Goal: Task Accomplishment & Management: Complete application form

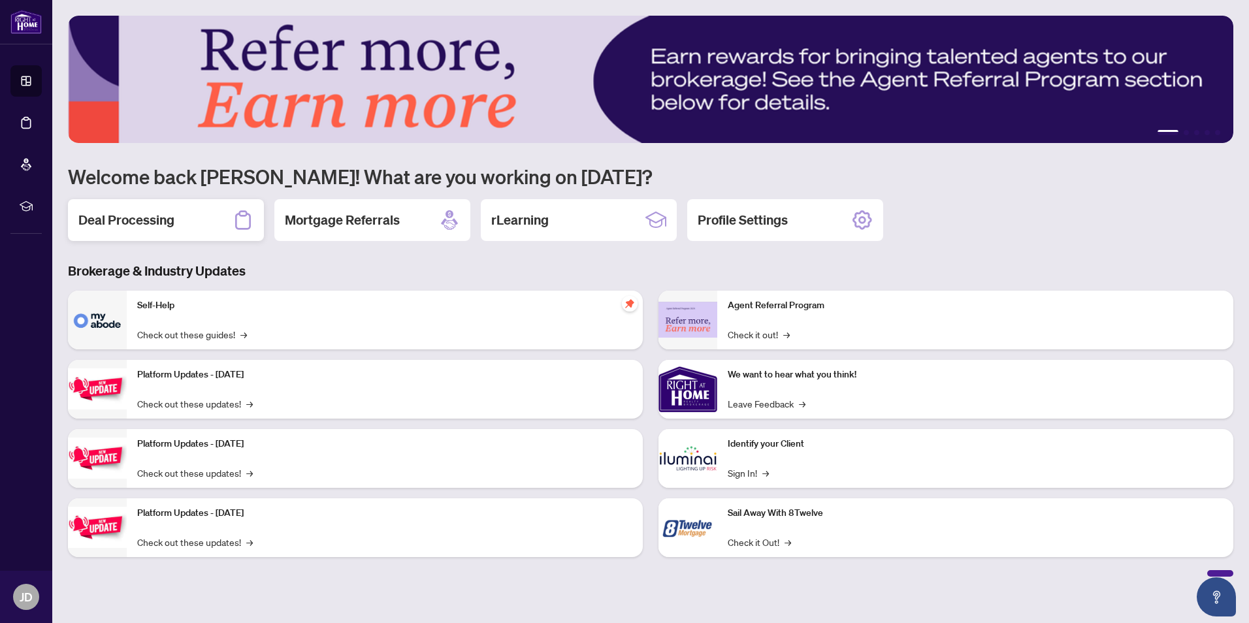
click at [166, 215] on h2 "Deal Processing" at bounding box center [126, 220] width 96 height 18
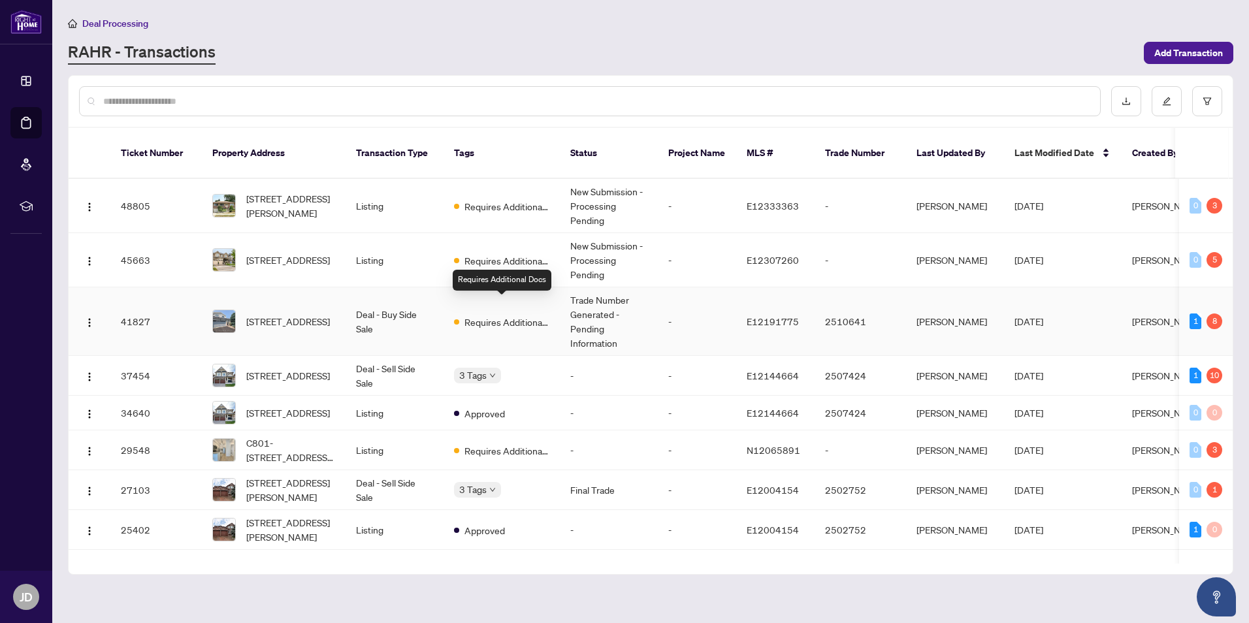
click at [466, 315] on span "Requires Additional Docs" at bounding box center [506, 322] width 85 height 14
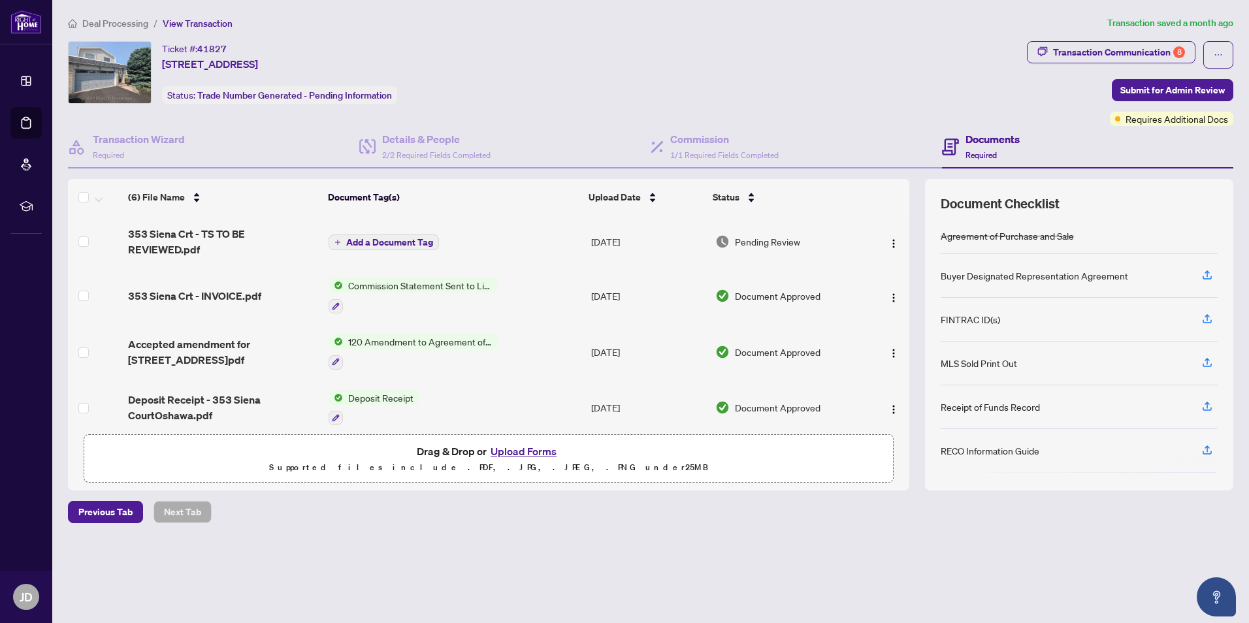
scroll to position [65, 0]
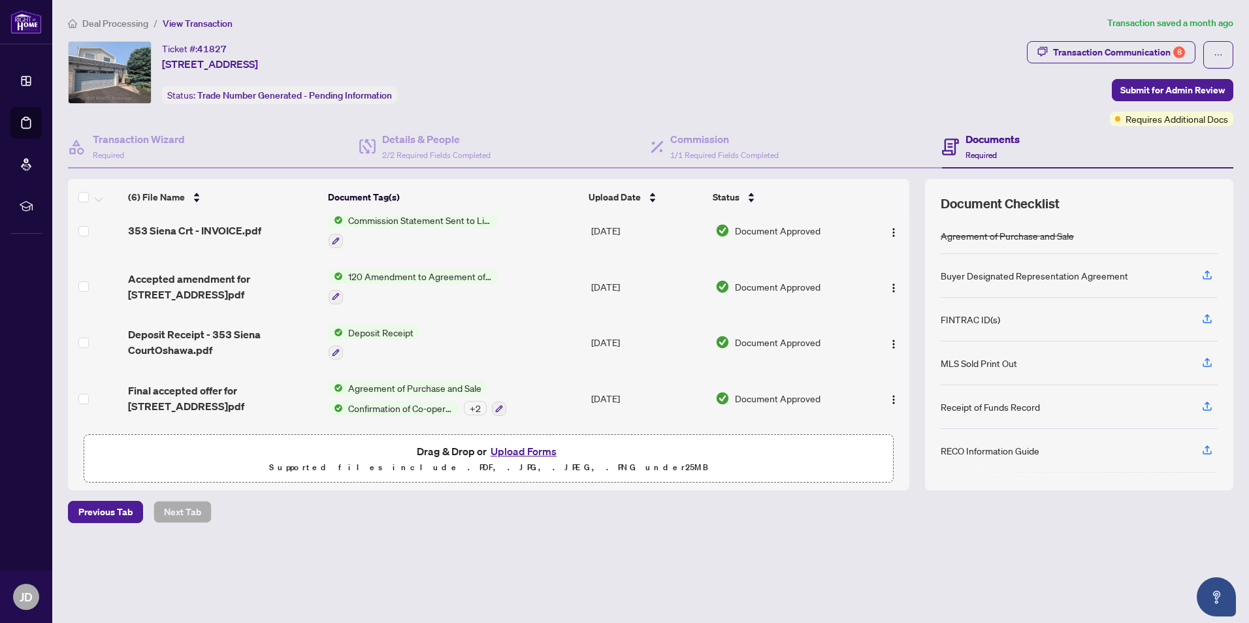
click at [522, 449] on button "Upload Forms" at bounding box center [524, 451] width 74 height 17
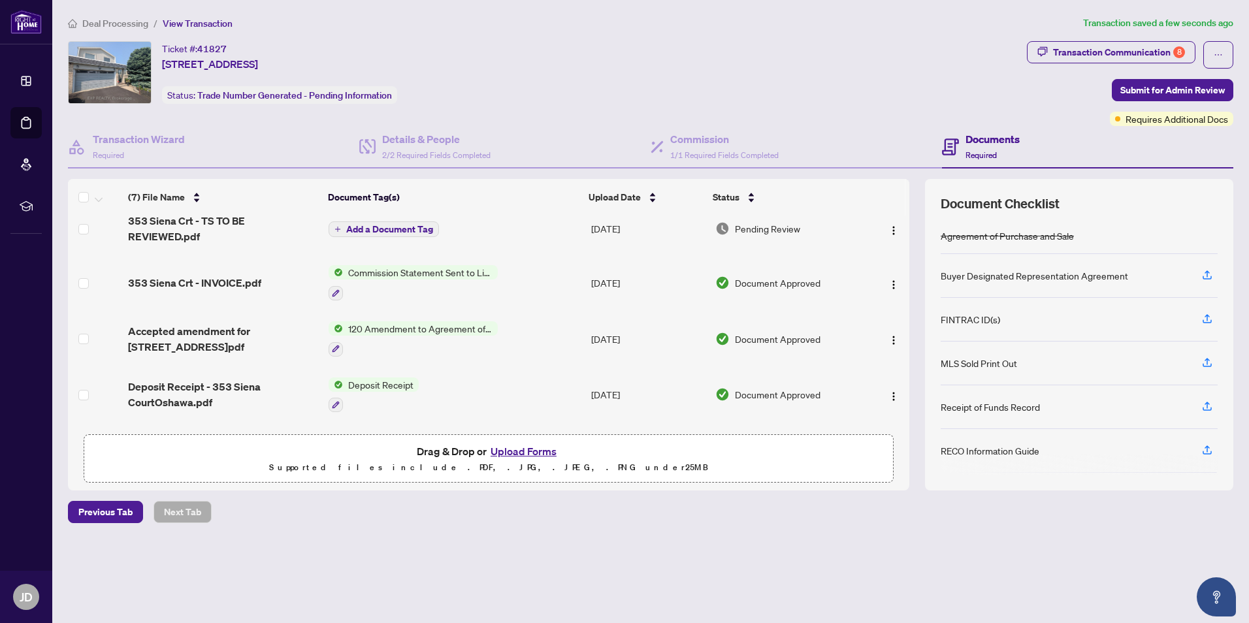
click at [353, 225] on span "Add a Document Tag" at bounding box center [389, 229] width 87 height 9
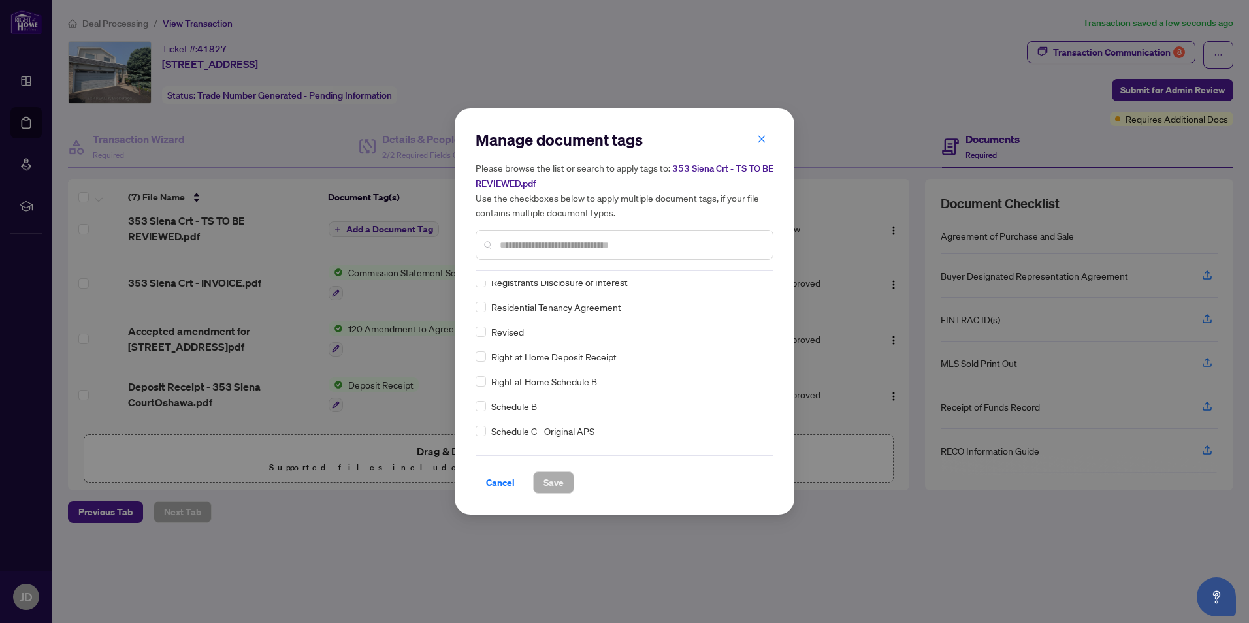
scroll to position [2743, 0]
click at [569, 239] on input "text" at bounding box center [631, 245] width 263 height 14
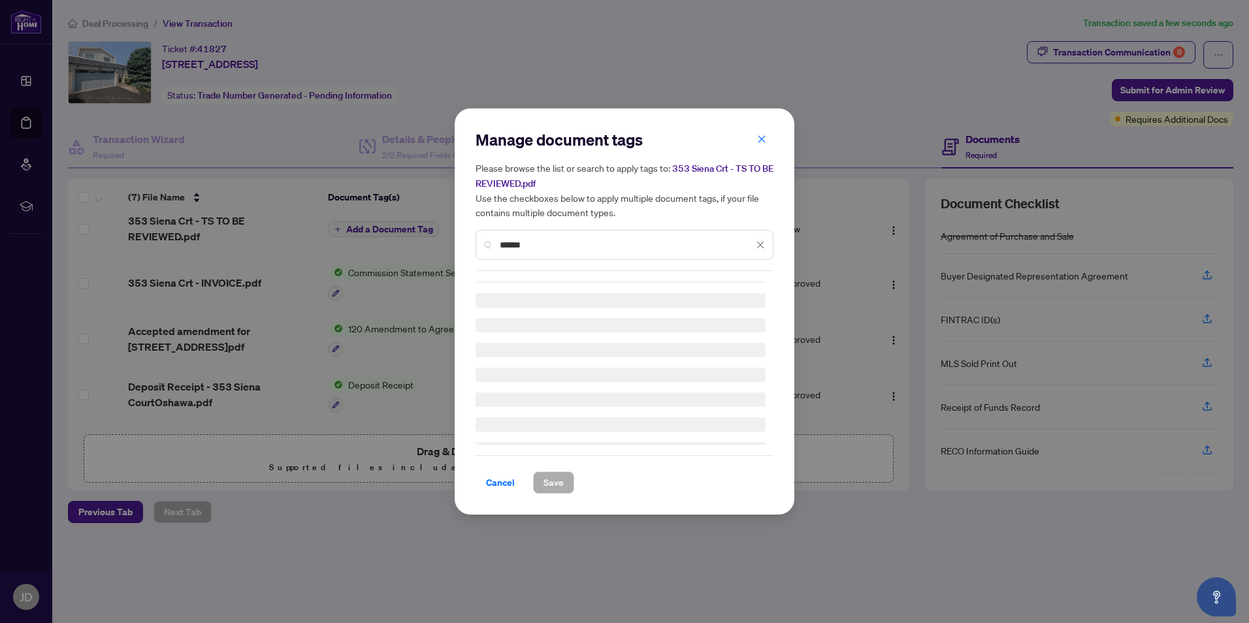
scroll to position [0, 0]
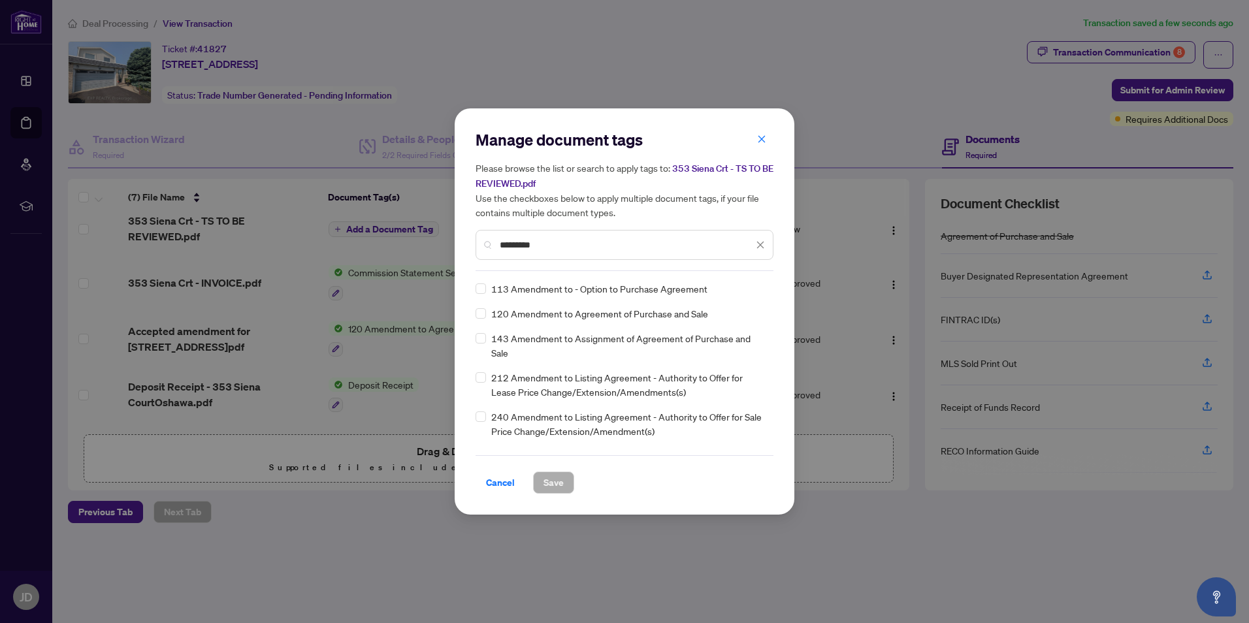
type input "*********"
click at [547, 483] on span "Save" at bounding box center [553, 482] width 20 height 21
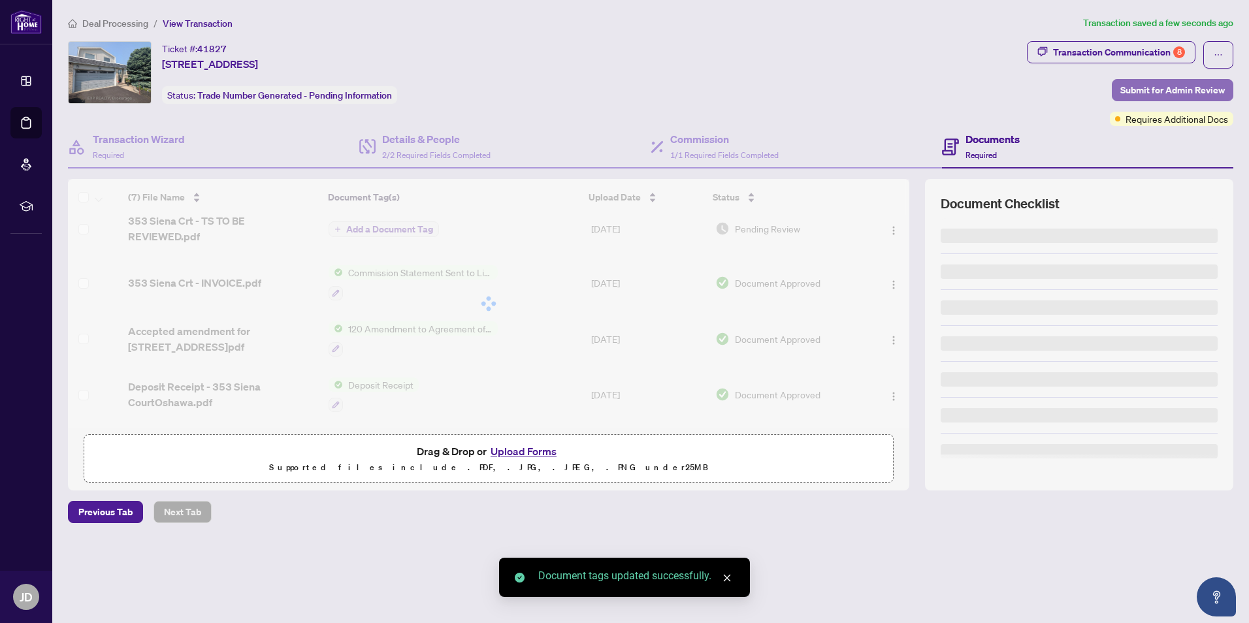
click at [1150, 88] on span "Submit for Admin Review" at bounding box center [1172, 90] width 104 height 21
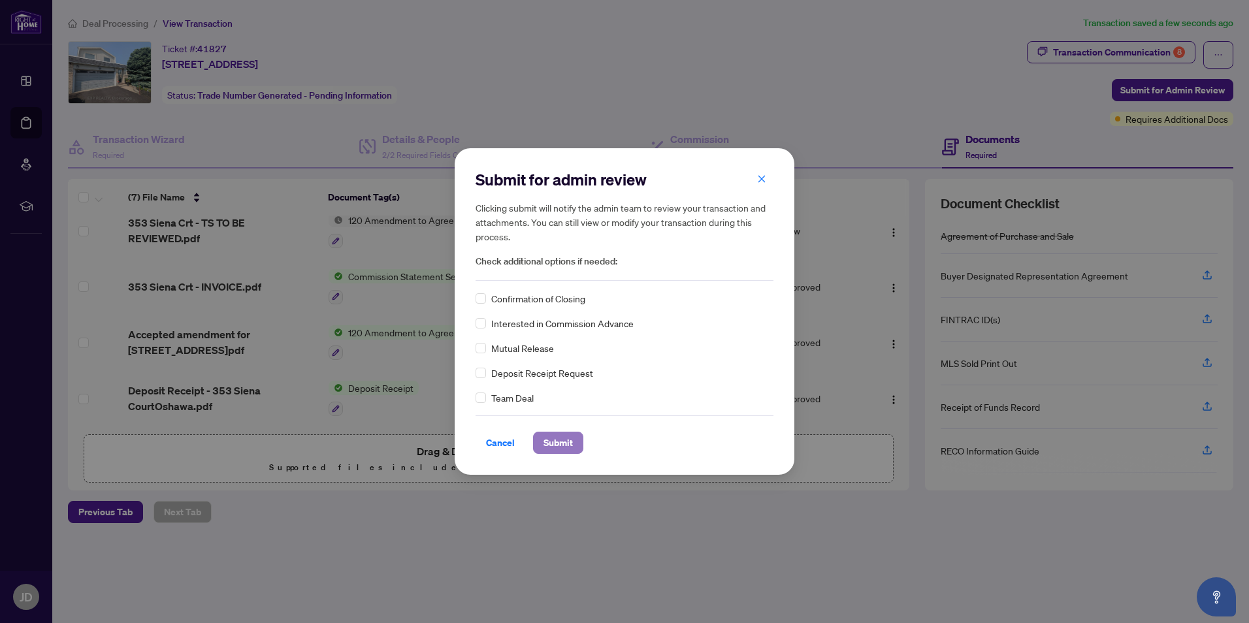
click at [552, 449] on span "Submit" at bounding box center [557, 442] width 29 height 21
